Goal: Check status: Check status

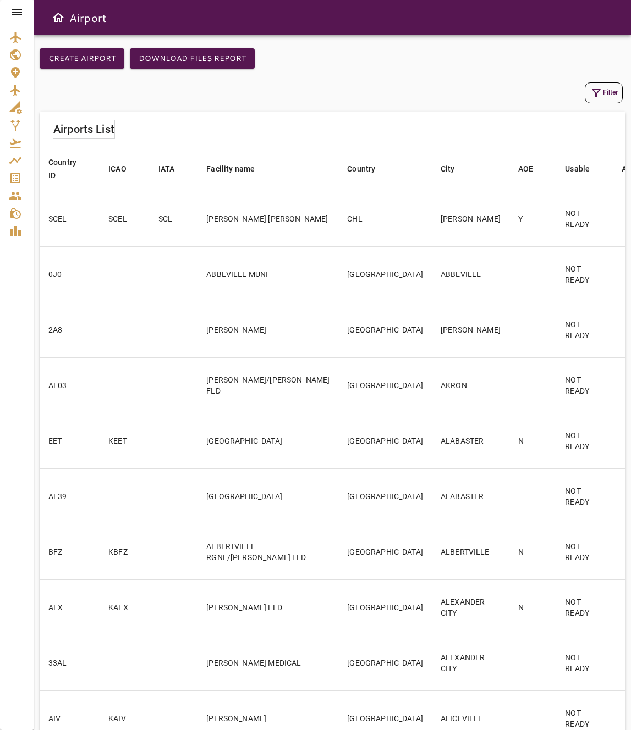
click at [18, 20] on div at bounding box center [17, 12] width 34 height 24
click at [19, 15] on icon at bounding box center [17, 12] width 10 height 7
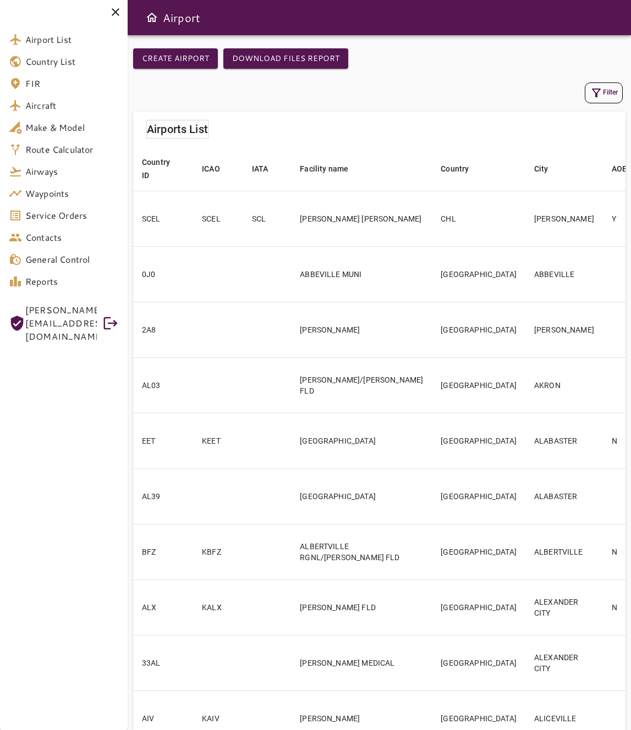
click at [83, 217] on span "Service Orders" at bounding box center [71, 215] width 93 height 13
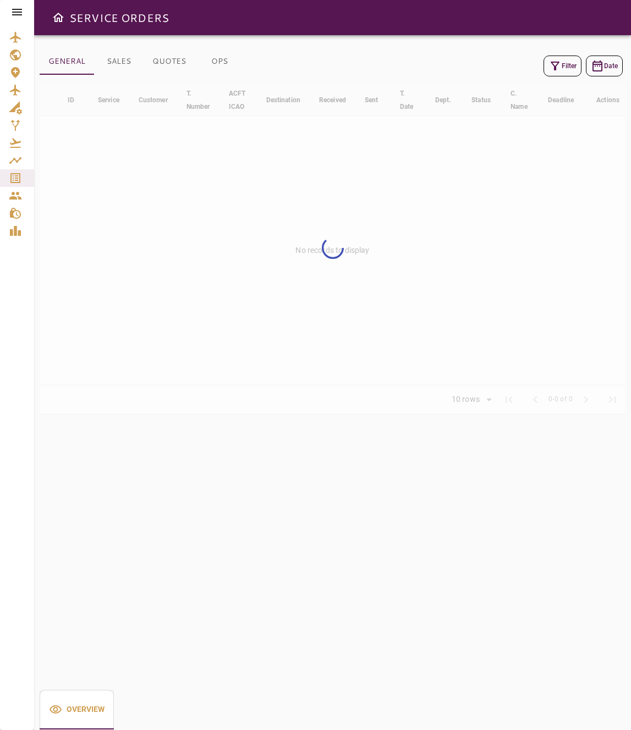
click at [562, 63] on button "Filter" at bounding box center [562, 66] width 38 height 21
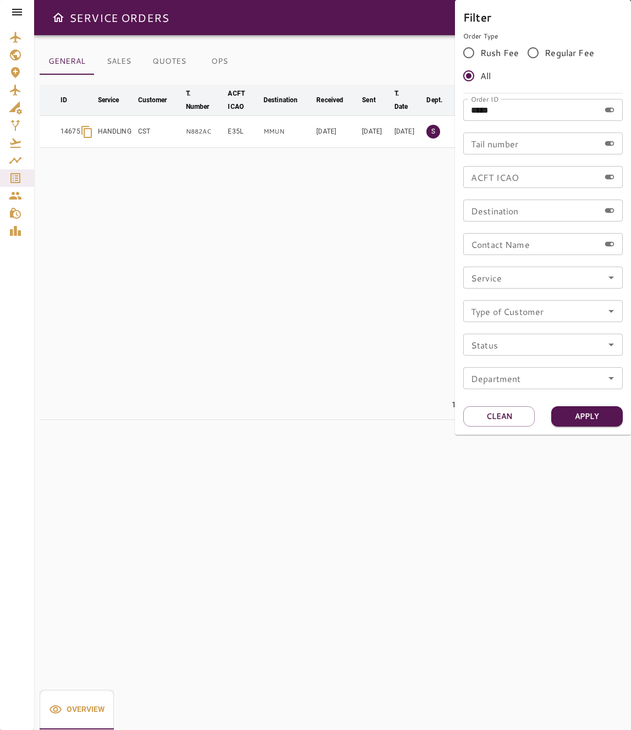
click at [347, 188] on div at bounding box center [315, 365] width 631 height 730
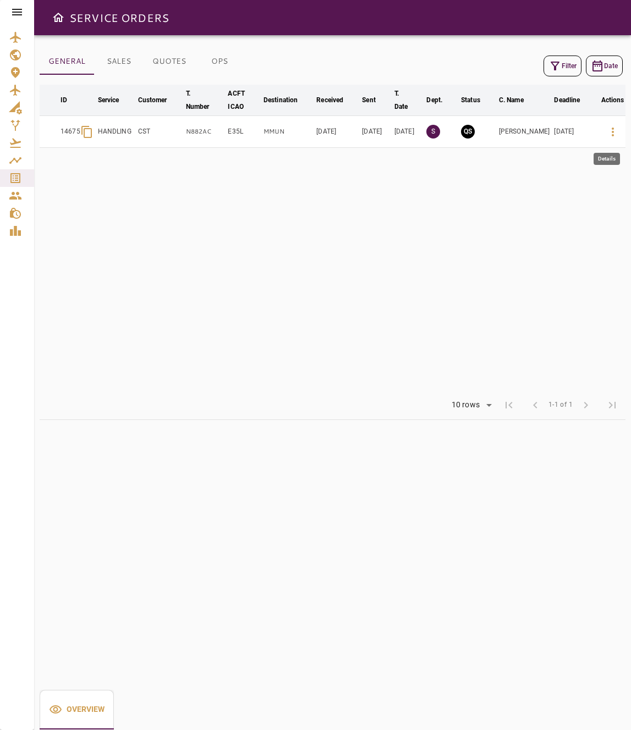
click at [606, 135] on icon "button" at bounding box center [612, 131] width 13 height 13
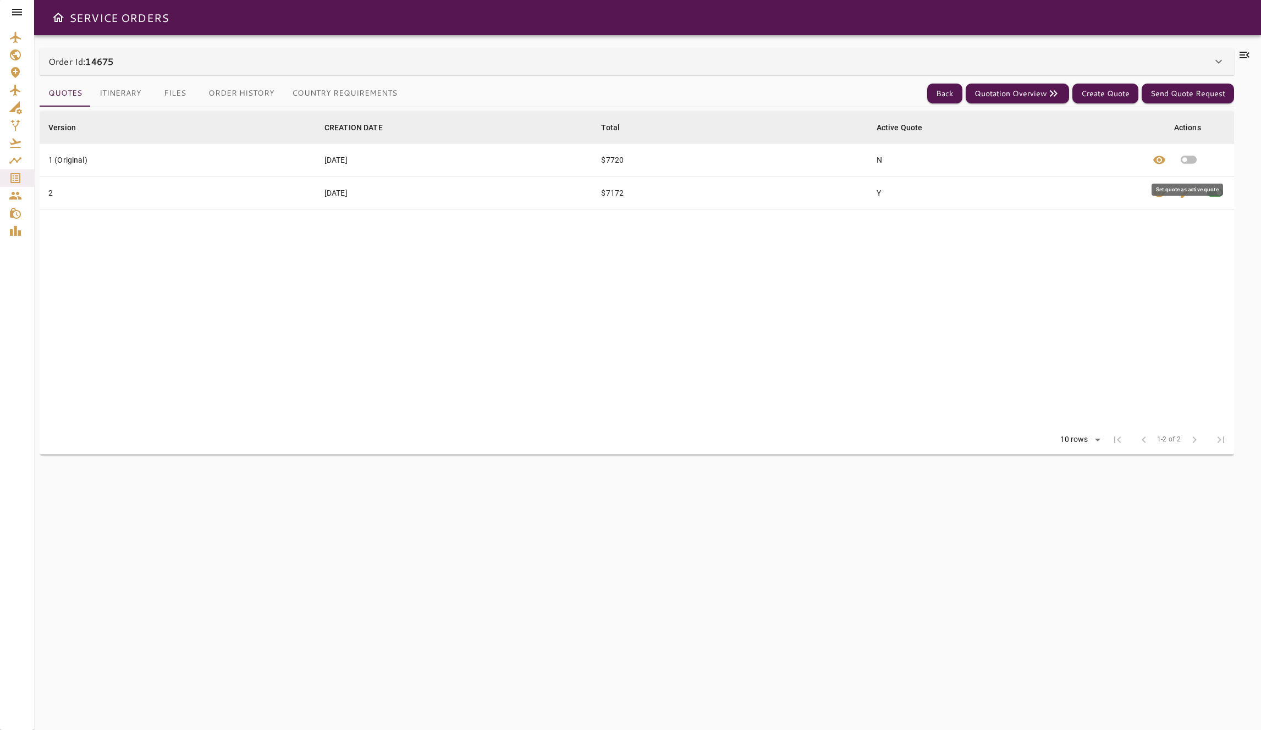
click at [1195, 158] on icon "button" at bounding box center [1189, 160] width 16 height 8
click at [1018, 100] on button "Quotation Overview" at bounding box center [1017, 94] width 103 height 20
click at [1214, 192] on icon "button" at bounding box center [1215, 193] width 16 height 8
drag, startPoint x: 747, startPoint y: 315, endPoint x: 741, endPoint y: 315, distance: 6.0
click at [743, 315] on table "Version arrow_downward CREATION DATE arrow_downward Total arrow_downward Active…" at bounding box center [637, 269] width 1194 height 314
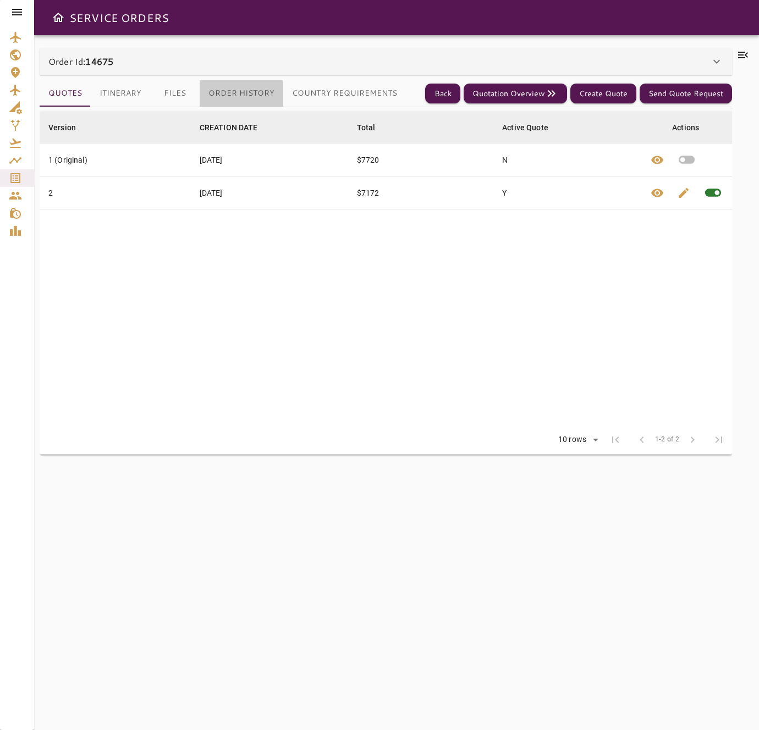
click at [215, 94] on button "Order History" at bounding box center [242, 93] width 84 height 26
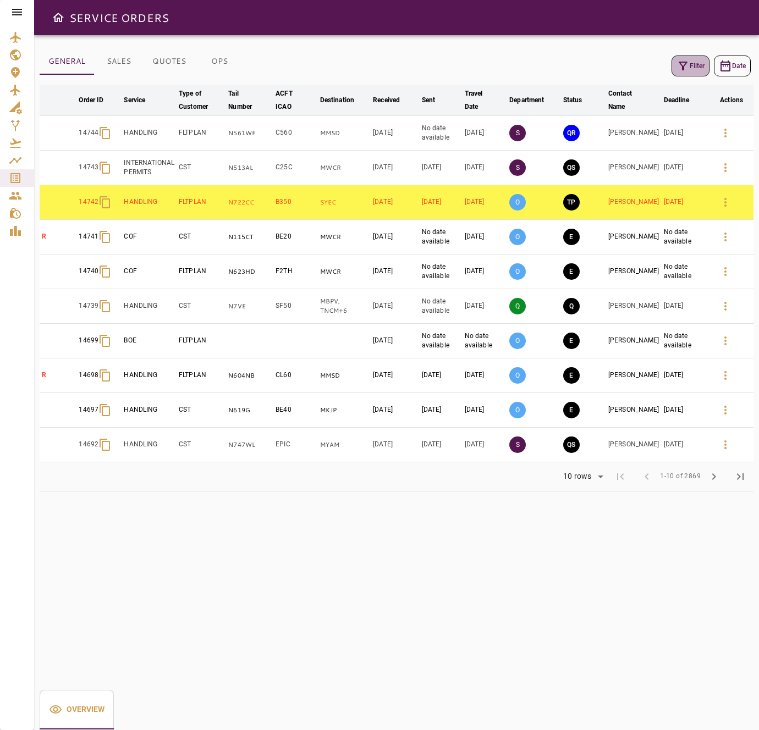
click at [685, 63] on icon "button" at bounding box center [682, 65] width 13 height 13
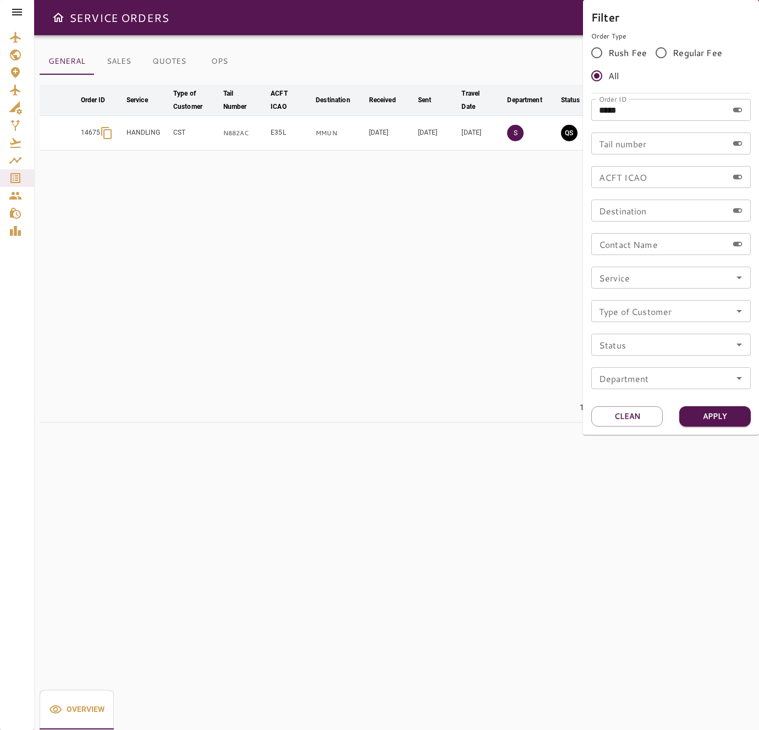
click at [522, 253] on div at bounding box center [379, 365] width 759 height 730
